Goal: Task Accomplishment & Management: Manage account settings

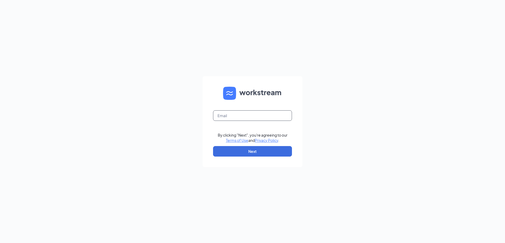
click at [227, 116] on input "text" at bounding box center [252, 115] width 79 height 11
type input "[PERSON_NAME][EMAIL_ADDRESS][DOMAIN_NAME]"
click at [255, 152] on button "Next" at bounding box center [252, 151] width 79 height 11
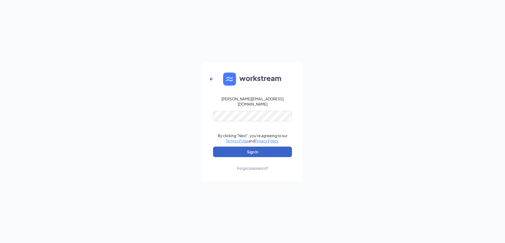
click at [217, 151] on button "Sign In" at bounding box center [252, 152] width 79 height 11
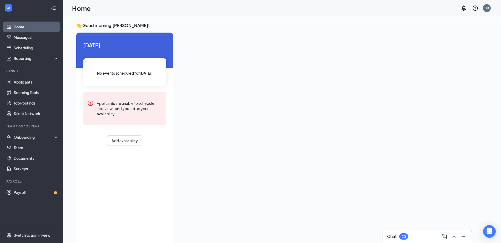
drag, startPoint x: 368, startPoint y: 25, endPoint x: 365, endPoint y: 25, distance: 2.9
click at [367, 25] on h3 "👋 Good morning, Steve Buchmeier !" at bounding box center [273, 26] width 395 height 6
click at [53, 136] on div "Onboarding" at bounding box center [34, 137] width 40 height 5
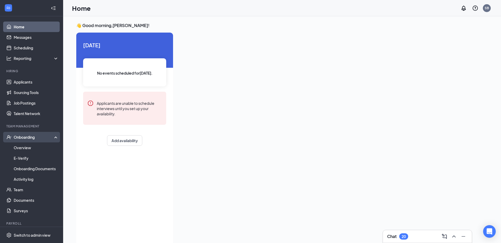
click at [52, 139] on div "Onboarding" at bounding box center [31, 137] width 63 height 11
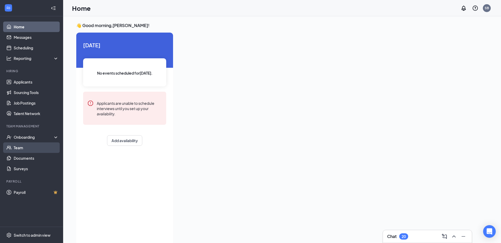
click at [45, 149] on link "Team" at bounding box center [36, 147] width 45 height 11
